Goal: Navigation & Orientation: Find specific page/section

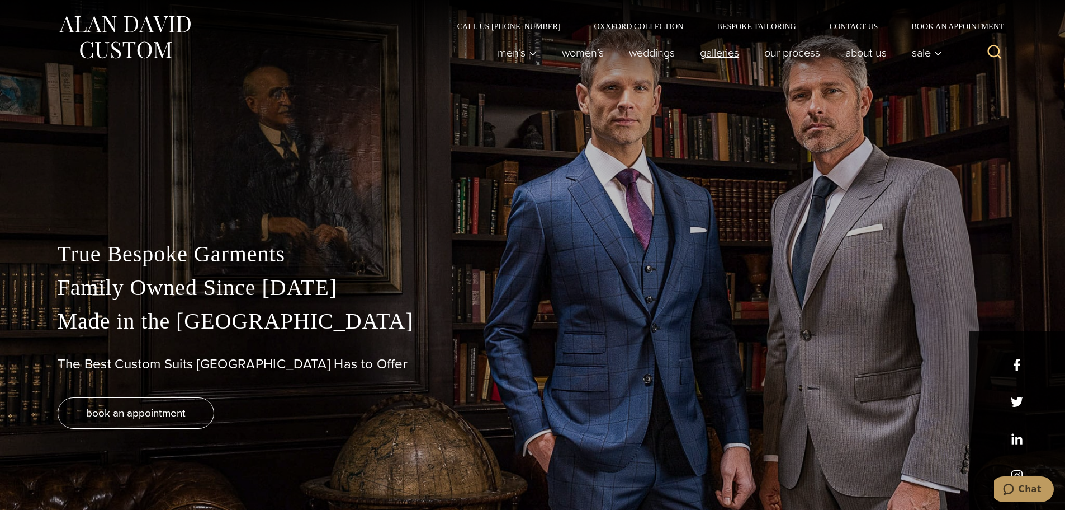
click at [715, 51] on link "Galleries" at bounding box center [719, 52] width 64 height 22
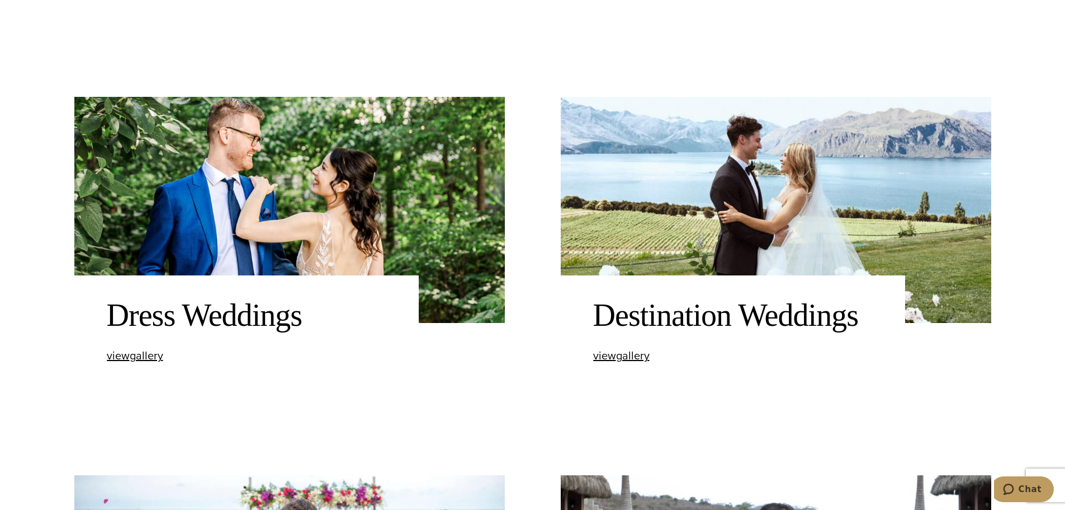
scroll to position [951, 0]
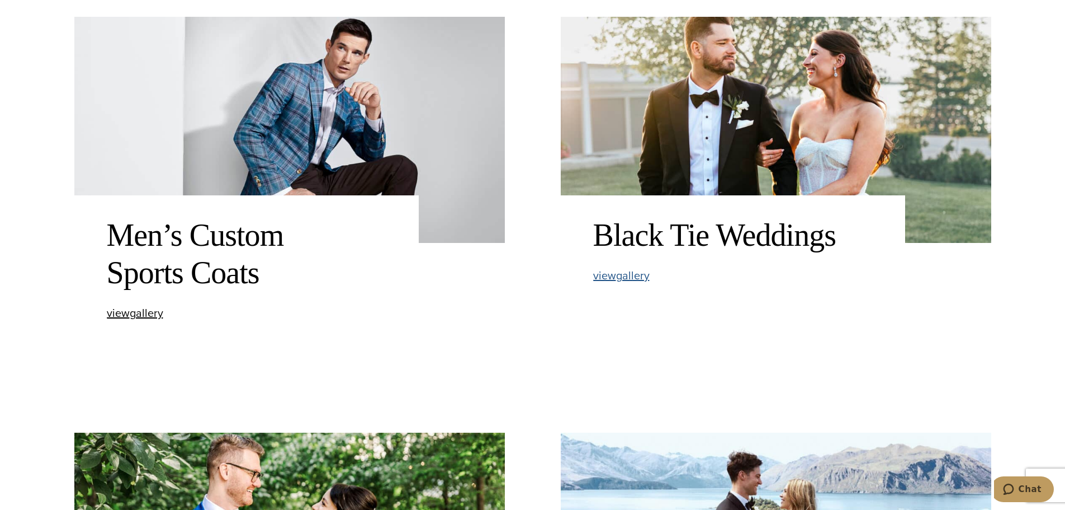
click at [609, 275] on span "view Black Tie Weddings gallery" at bounding box center [621, 275] width 56 height 17
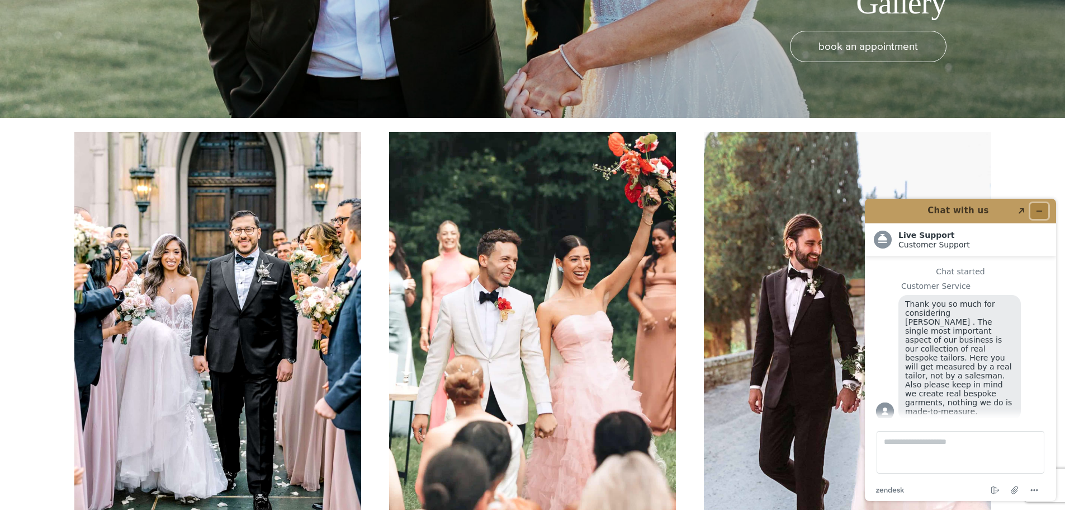
click at [1041, 208] on icon "Minimize widget" at bounding box center [1040, 211] width 8 height 8
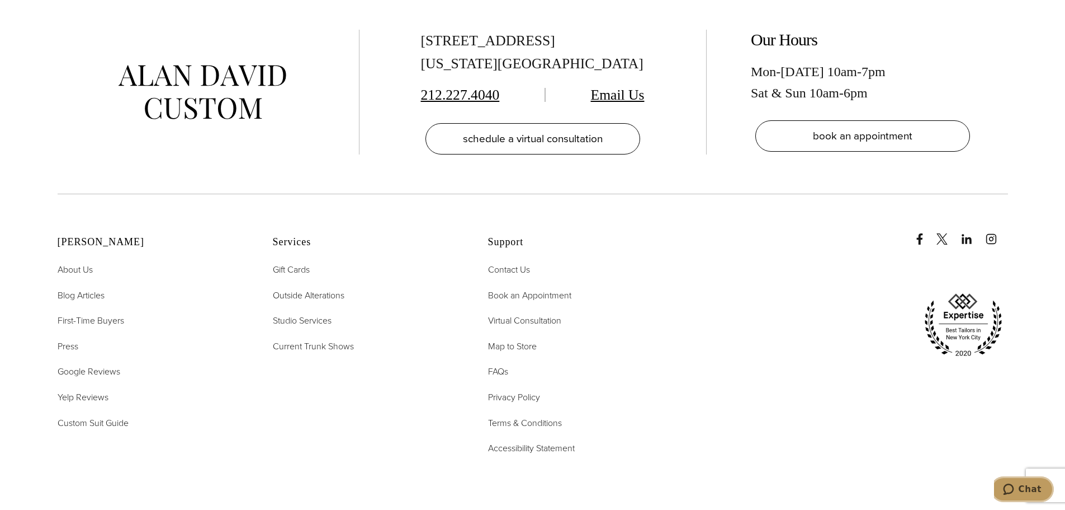
scroll to position [5313, 0]
